Goal: Obtain resource: Download file/media

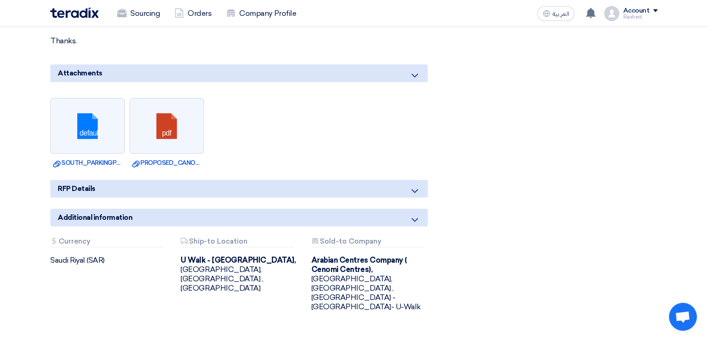
scroll to position [648, 0]
click at [408, 208] on div "Additional information" at bounding box center [239, 217] width 378 height 18
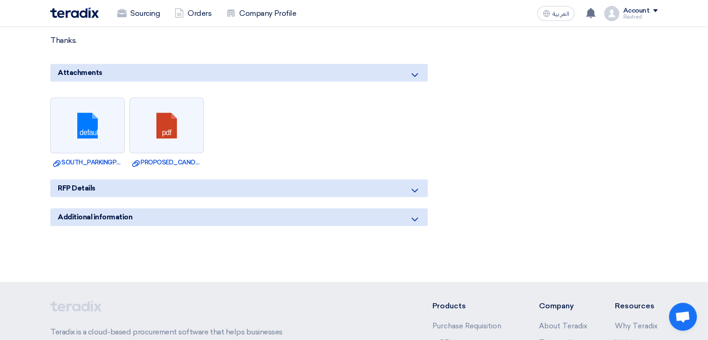
click at [417, 214] on icon at bounding box center [414, 219] width 11 height 11
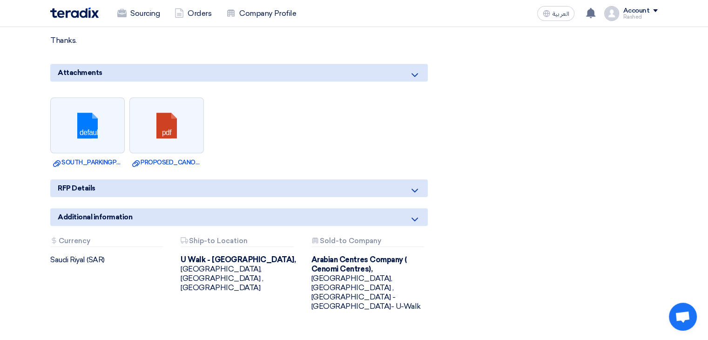
click at [412, 185] on icon at bounding box center [414, 190] width 11 height 11
click at [415, 185] on icon at bounding box center [414, 190] width 11 height 11
click at [413, 69] on icon at bounding box center [414, 74] width 11 height 11
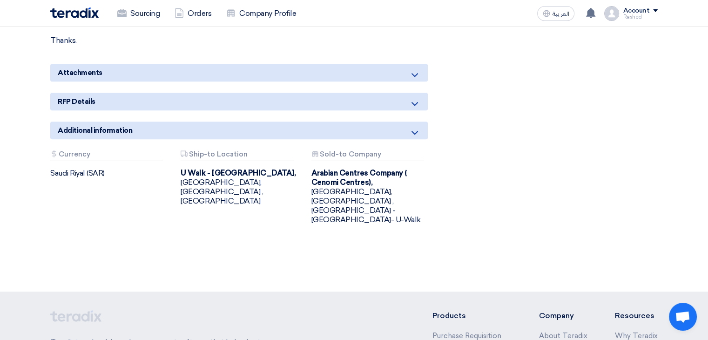
click at [413, 69] on icon at bounding box center [414, 74] width 11 height 11
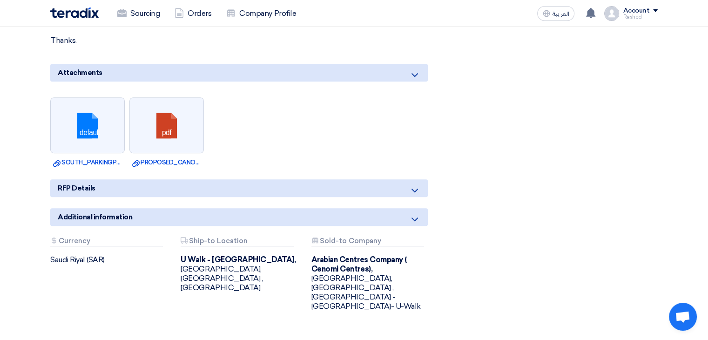
click at [413, 69] on icon at bounding box center [414, 74] width 11 height 11
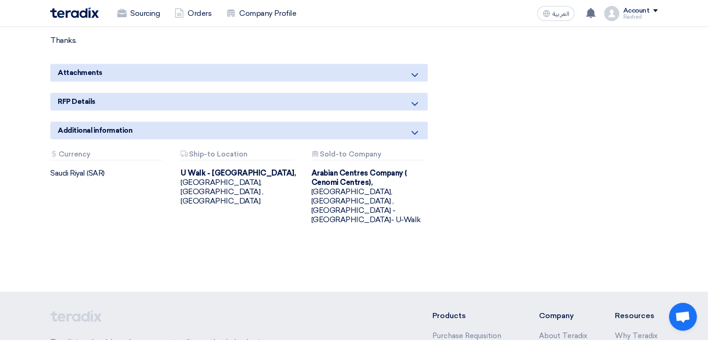
click at [415, 127] on icon at bounding box center [414, 132] width 11 height 11
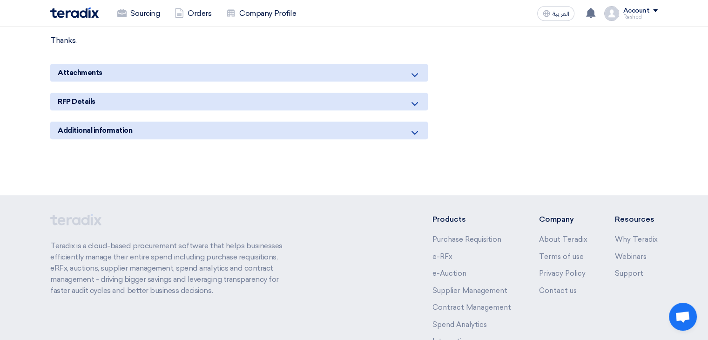
click at [415, 98] on icon at bounding box center [414, 103] width 11 height 11
click at [413, 64] on div "Attachments" at bounding box center [239, 73] width 378 height 18
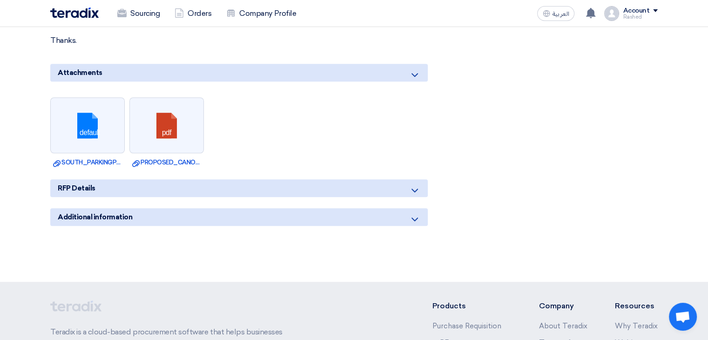
click at [416, 185] on icon at bounding box center [414, 190] width 11 height 11
click at [417, 214] on icon at bounding box center [414, 219] width 11 height 11
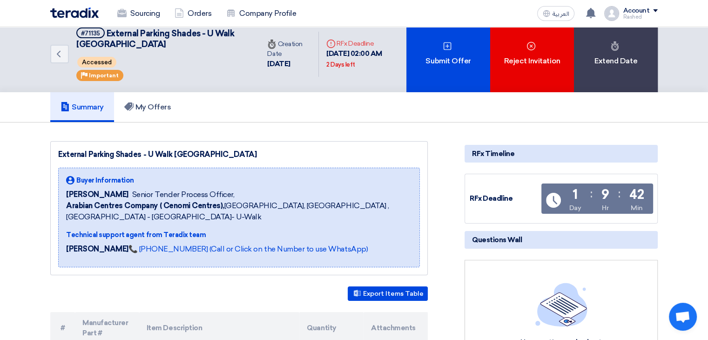
scroll to position [0, 0]
